Goal: Find specific page/section: Find specific page/section

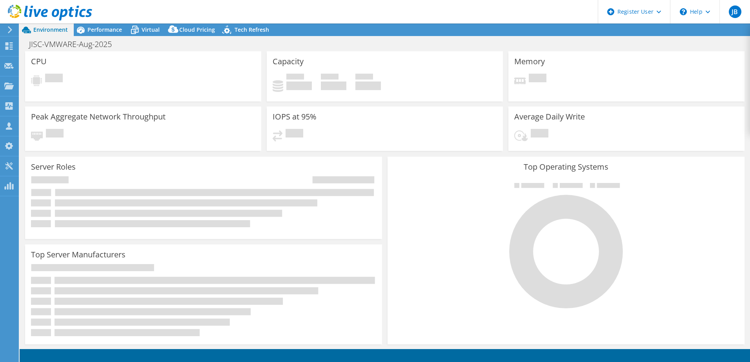
select select "USD"
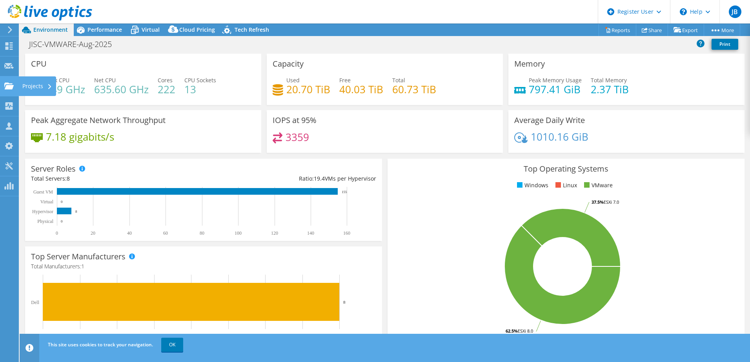
click at [7, 86] on use at bounding box center [8, 85] width 9 height 7
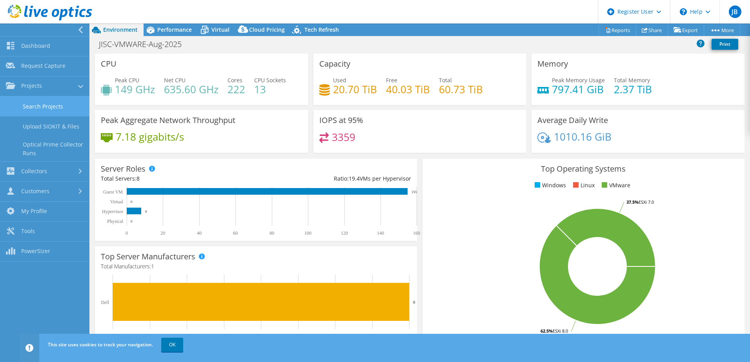
click at [54, 109] on link "Search Projects" at bounding box center [44, 107] width 89 height 20
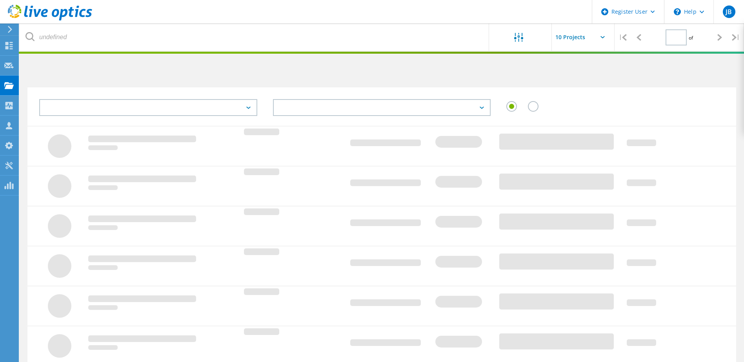
type input "1"
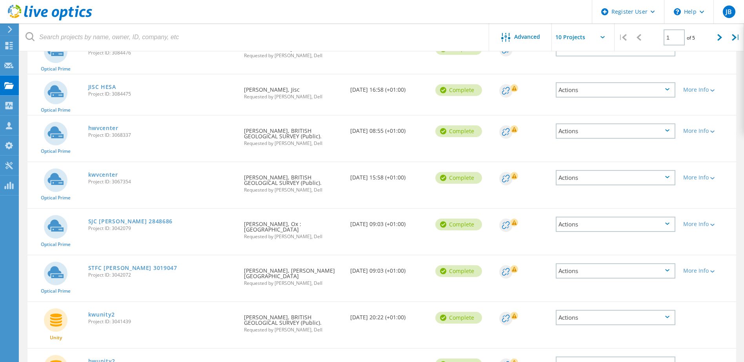
scroll to position [118, 0]
